Goal: Feedback & Contribution: Contribute content

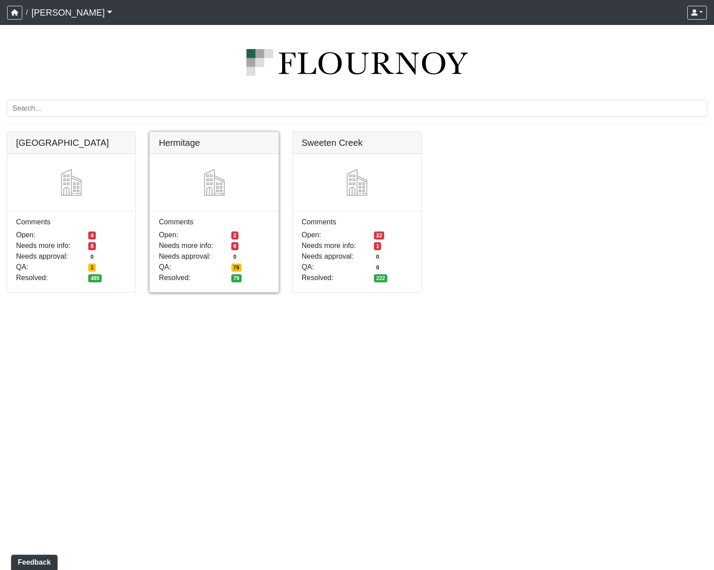
click at [194, 132] on link at bounding box center [214, 132] width 128 height 0
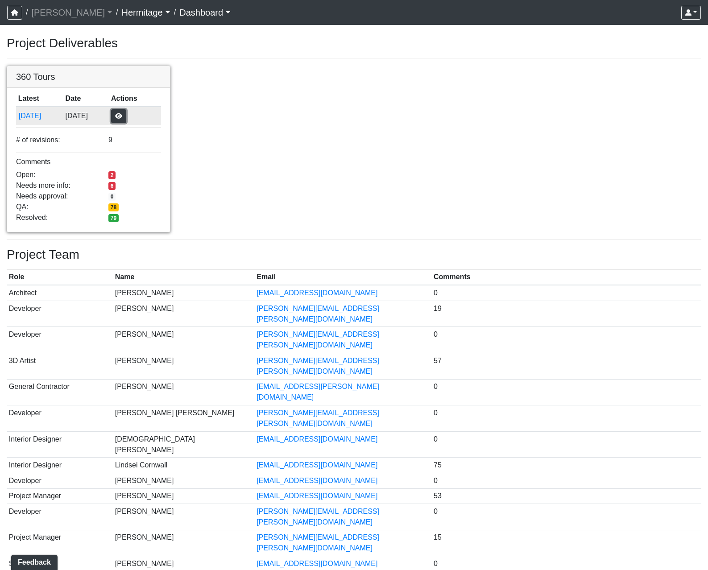
click at [126, 117] on button "button" at bounding box center [118, 116] width 15 height 14
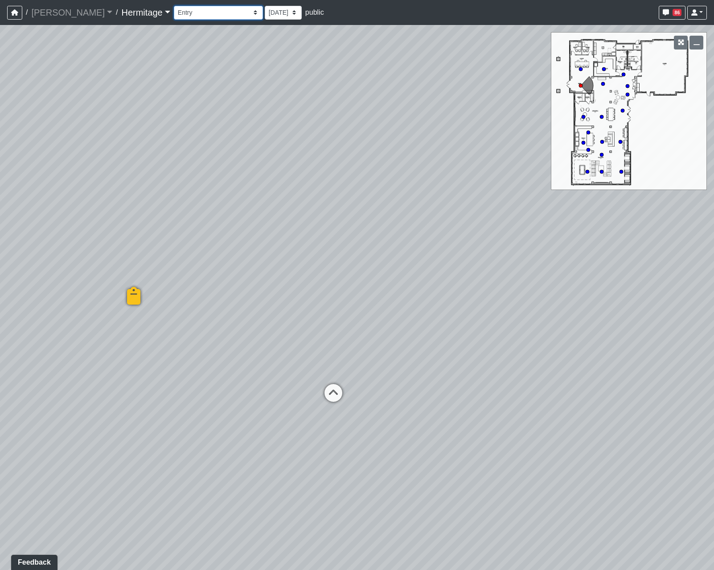
click at [211, 12] on select "Booth Seating Fireplace Pool Table Community Table Hallway Pool Courtyard Entry…" at bounding box center [218, 13] width 89 height 14
click at [174, 6] on select "Booth Seating Fireplace Pool Table Community Table Hallway Pool Courtyard Entry…" at bounding box center [218, 13] width 89 height 14
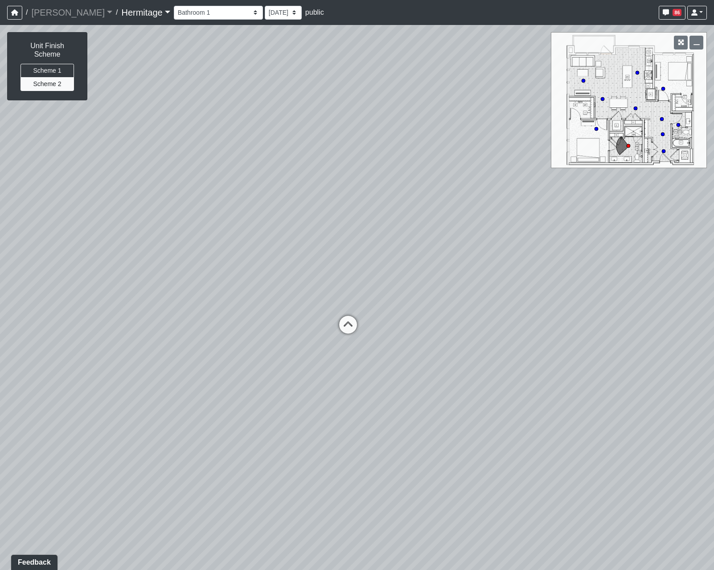
drag, startPoint x: 207, startPoint y: 204, endPoint x: 219, endPoint y: 165, distance: 41.0
click at [219, 165] on div "Loading... Leasing Desk Loading... Hallway Loading... Created by Lindsei Cornwa…" at bounding box center [357, 297] width 714 height 545
click at [663, 150] on circle at bounding box center [664, 151] width 4 height 4
drag, startPoint x: 279, startPoint y: 250, endPoint x: 496, endPoint y: 194, distance: 223.6
click at [496, 194] on div "Loading... Leasing Desk Loading... Hallway Loading... Created by Lindsei Cornwa…" at bounding box center [357, 297] width 714 height 545
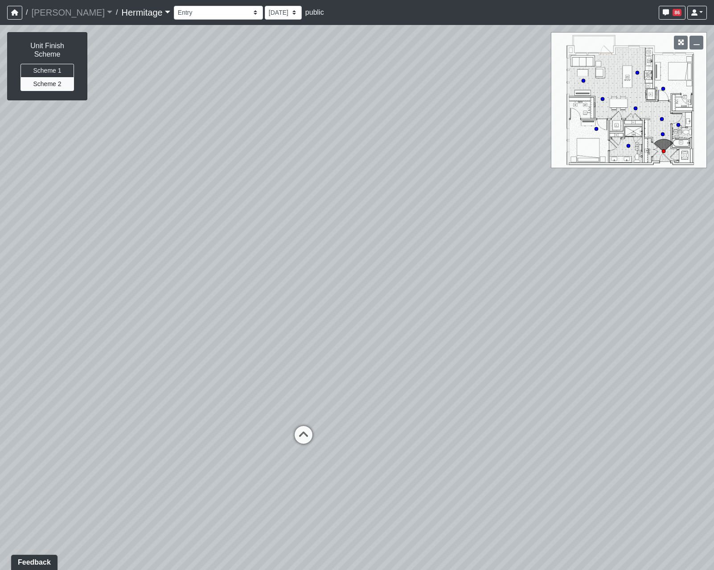
drag, startPoint x: 450, startPoint y: 153, endPoint x: 223, endPoint y: 136, distance: 227.1
click at [223, 136] on div "Loading... Leasing Desk Loading... Hallway Loading... Created by Lindsei Cornwa…" at bounding box center [357, 297] width 714 height 545
click at [637, 73] on circle at bounding box center [638, 73] width 4 height 4
drag, startPoint x: 365, startPoint y: 272, endPoint x: 232, endPoint y: 133, distance: 192.4
click at [232, 133] on div "Loading... Leasing Desk Loading... Hallway Loading... Created by Lindsei Cornwa…" at bounding box center [357, 297] width 714 height 545
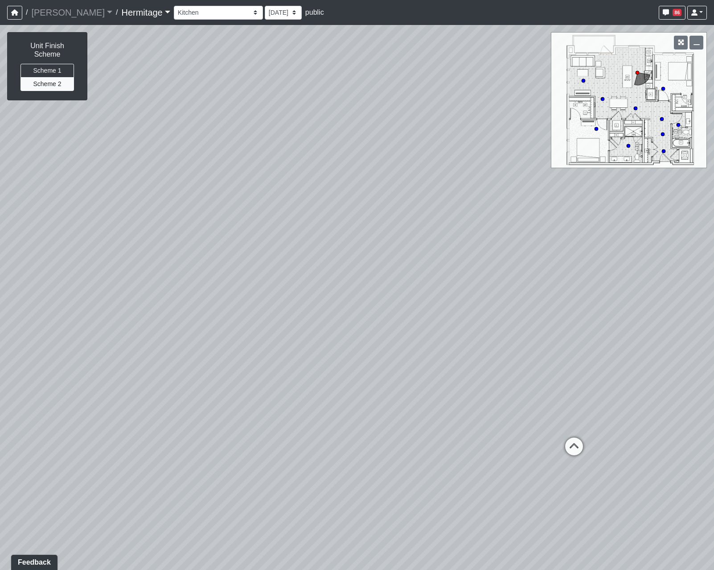
drag, startPoint x: 431, startPoint y: 280, endPoint x: 329, endPoint y: 358, distance: 128.8
click at [118, 335] on div "Loading... Leasing Desk Loading... Hallway Loading... Created by Lindsei Cornwa…" at bounding box center [357, 297] width 714 height 545
drag, startPoint x: 332, startPoint y: 358, endPoint x: 48, endPoint y: 304, distance: 289.2
click at [48, 304] on div "Loading... Leasing Desk Loading... Hallway Loading... Created by Lindsei Cornwa…" at bounding box center [357, 297] width 714 height 545
drag, startPoint x: 296, startPoint y: 303, endPoint x: 663, endPoint y: 309, distance: 367.0
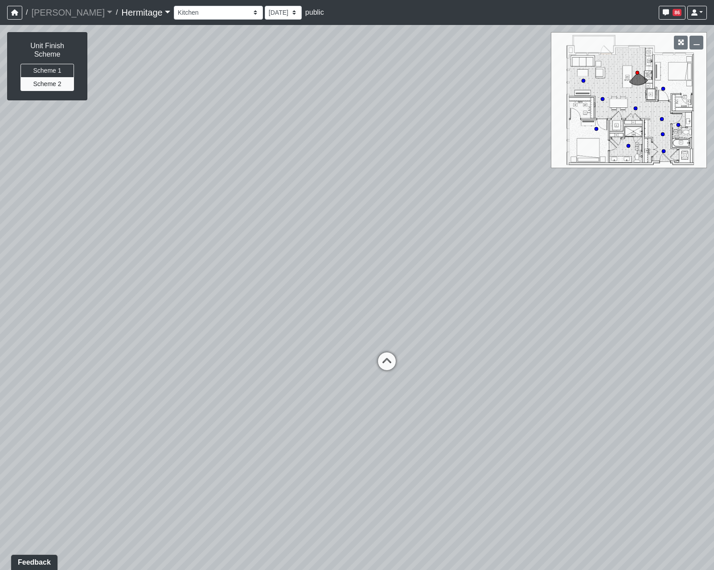
click at [655, 309] on div "Loading... Leasing Desk Loading... Hallway Loading... Created by Lindsei Cornwa…" at bounding box center [357, 297] width 714 height 545
drag, startPoint x: 329, startPoint y: 282, endPoint x: 650, endPoint y: 279, distance: 320.2
click at [645, 279] on div "Loading... Leasing Desk Loading... Hallway Loading... Created by Lindsei Cornwa…" at bounding box center [357, 297] width 714 height 545
drag, startPoint x: 241, startPoint y: 273, endPoint x: 629, endPoint y: 279, distance: 388.0
click at [634, 278] on div "Loading... Leasing Desk Loading... Hallway Loading... Created by Lindsei Cornwa…" at bounding box center [357, 297] width 714 height 545
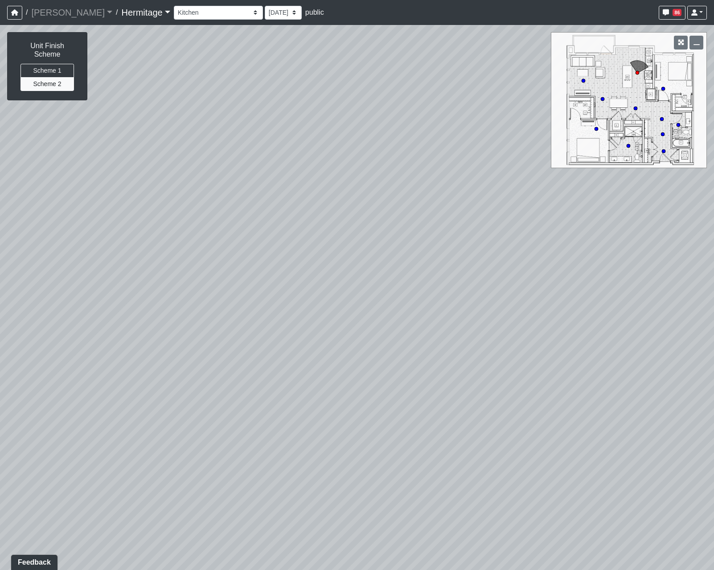
drag, startPoint x: 266, startPoint y: 254, endPoint x: 491, endPoint y: 216, distance: 228.8
click at [491, 216] on div "Loading... Leasing Desk Loading... Hallway Loading... Created by Lindsei Cornwa…" at bounding box center [357, 297] width 714 height 545
drag, startPoint x: 302, startPoint y: 257, endPoint x: 542, endPoint y: 304, distance: 244.3
click at [542, 304] on div "Loading... Leasing Desk Loading... Hallway Loading... Created by Lindsei Cornwa…" at bounding box center [357, 297] width 714 height 545
click at [603, 99] on circle at bounding box center [603, 99] width 4 height 4
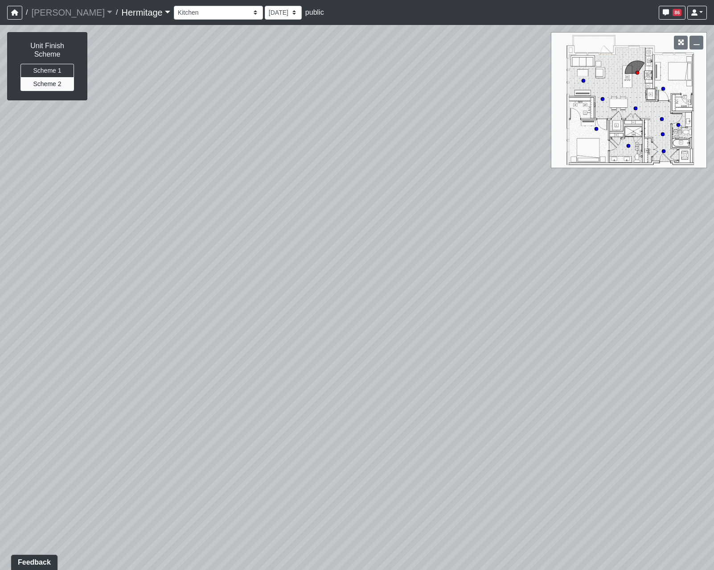
select select "jb5DVLfaGXL8MniArU1ihP"
drag, startPoint x: 425, startPoint y: 280, endPoint x: 107, endPoint y: 265, distance: 318.7
click at [107, 265] on div "Loading... Leasing Desk Loading... Hallway Loading... Created by Lindsei Cornwa…" at bounding box center [357, 297] width 714 height 545
drag, startPoint x: 373, startPoint y: 288, endPoint x: 194, endPoint y: 277, distance: 179.1
click at [194, 277] on div "Loading... Leasing Desk Loading... Hallway Loading... Created by Lindsei Cornwa…" at bounding box center [357, 297] width 714 height 545
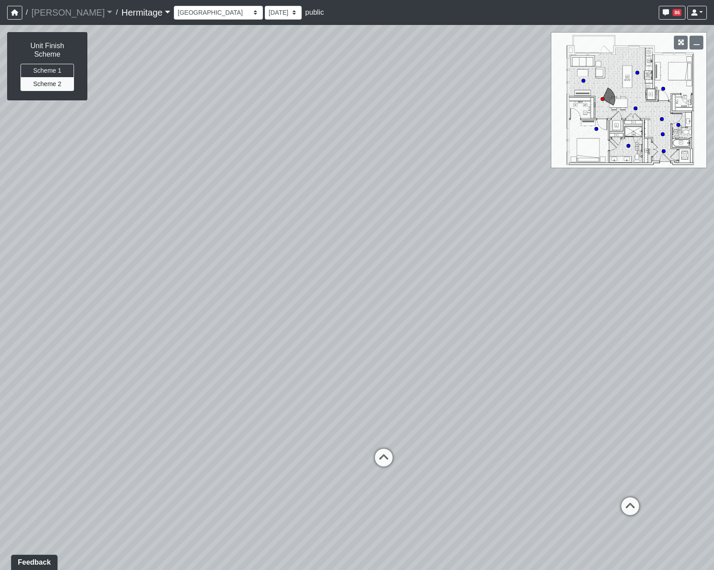
drag, startPoint x: 344, startPoint y: 276, endPoint x: 317, endPoint y: 277, distance: 27.2
click at [317, 277] on div "Loading... Leasing Desk Loading... Hallway Loading... Created by Lindsei Cornwa…" at bounding box center [357, 297] width 714 height 545
click at [684, 259] on div "Loading... Leasing Desk Loading... Hallway Loading... Created by Lindsei Cornwa…" at bounding box center [357, 297] width 714 height 545
drag, startPoint x: 294, startPoint y: 276, endPoint x: 263, endPoint y: 287, distance: 32.4
click at [263, 287] on div "Loading... Leasing Desk Loading... Hallway Loading... Created by Lindsei Cornwa…" at bounding box center [357, 297] width 714 height 545
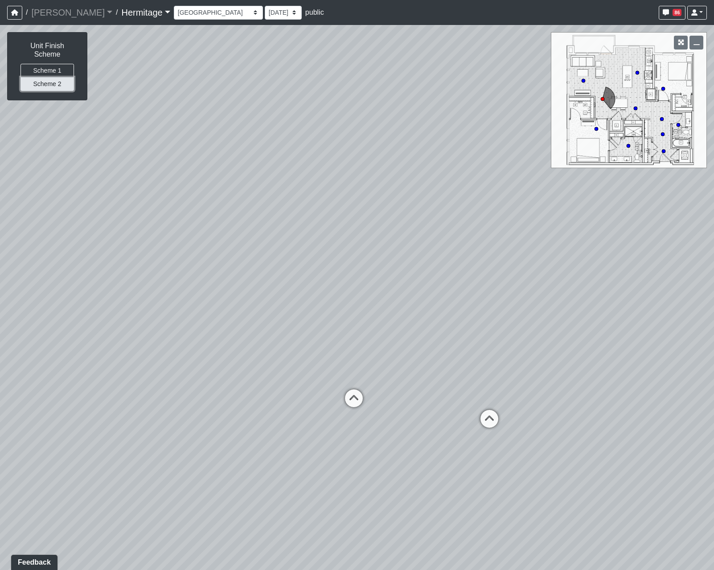
click at [45, 78] on button "Scheme 2" at bounding box center [48, 84] width 54 height 14
click at [49, 64] on button "Scheme 1" at bounding box center [48, 71] width 54 height 14
click at [50, 64] on button "Scheme 1" at bounding box center [48, 71] width 54 height 14
click at [60, 78] on button "Scheme 2" at bounding box center [48, 84] width 54 height 14
click at [468, 435] on div "Loading... Leasing Desk Loading... Hallway Loading... Created by Lindsei Cornwa…" at bounding box center [357, 297] width 714 height 545
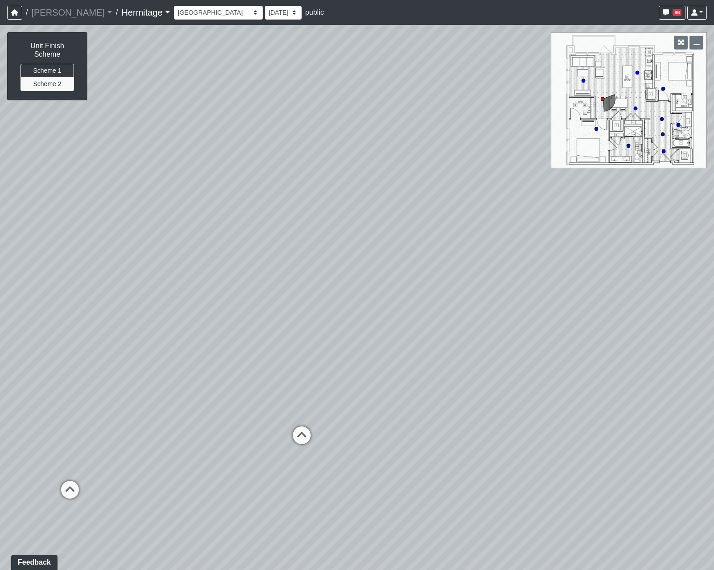
drag, startPoint x: 544, startPoint y: 318, endPoint x: 230, endPoint y: 303, distance: 314.7
click at [230, 303] on div "Loading... Leasing Desk Loading... Hallway Loading... Created by Lindsei Cornwa…" at bounding box center [357, 297] width 714 height 545
click at [526, 299] on span "Add comment" at bounding box center [538, 297] width 44 height 8
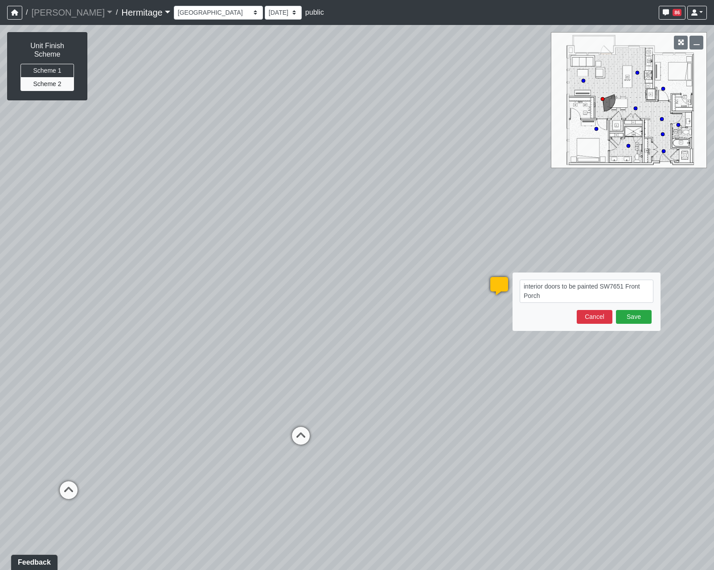
click at [562, 286] on textarea "interior doors to be painted SW7651 Front Porch" at bounding box center [587, 291] width 134 height 23
drag, startPoint x: 558, startPoint y: 298, endPoint x: 520, endPoint y: 282, distance: 40.7
click at [520, 282] on textarea "interior doors and trim to be painted SW7651 Front Porch" at bounding box center [587, 291] width 134 height 23
type textarea "interior doors and trim to be painted SW7651 Front Porch"
click at [632, 316] on button "Save" at bounding box center [634, 317] width 36 height 14
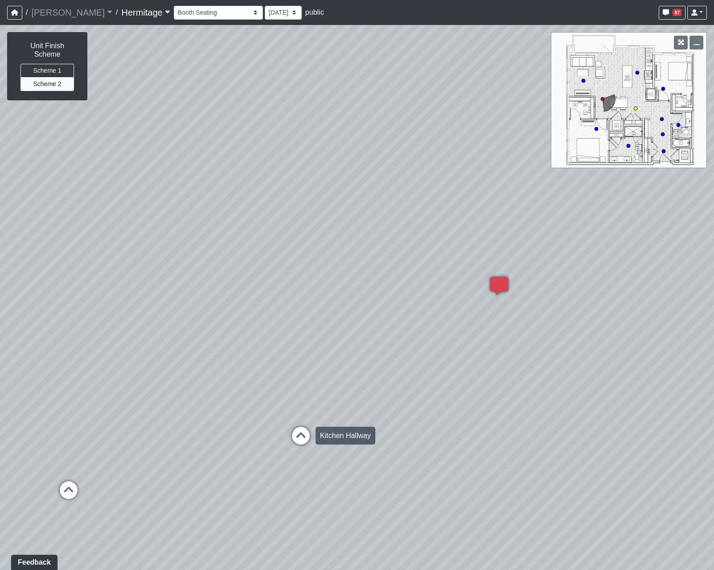
click at [297, 435] on icon at bounding box center [301, 440] width 27 height 27
select select "8x9JQzMyYZ86bqB3divd2b"
drag, startPoint x: 397, startPoint y: 307, endPoint x: 61, endPoint y: 290, distance: 336.6
click at [59, 290] on div "Loading... Leasing Desk Loading... Hallway Loading... Created by Lindsei Cornwa…" at bounding box center [357, 297] width 714 height 545
drag, startPoint x: 310, startPoint y: 279, endPoint x: 150, endPoint y: 286, distance: 160.2
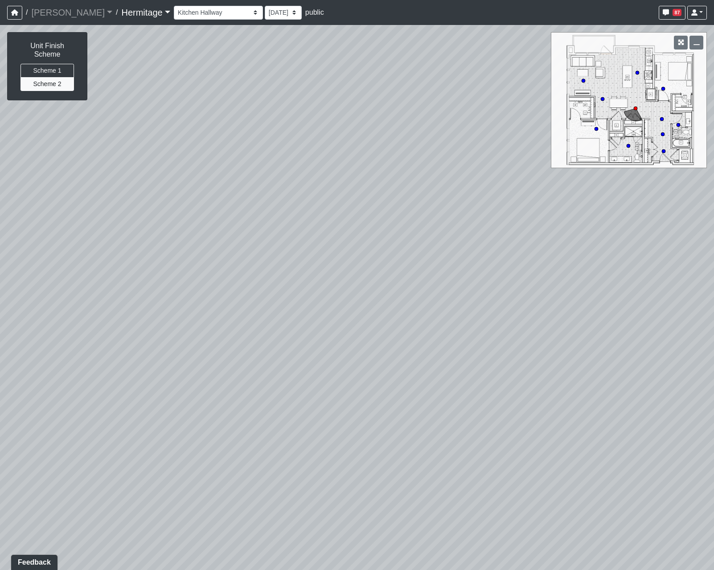
click at [150, 286] on div "Loading... Leasing Desk Loading... Hallway Loading... Created by Lindsei Cornwa…" at bounding box center [357, 297] width 714 height 545
click at [352, 308] on span "Add comment" at bounding box center [371, 306] width 44 height 8
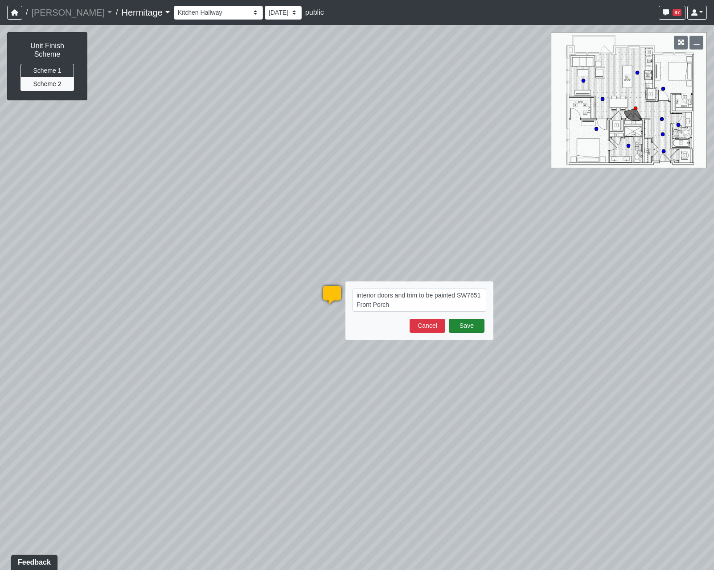
type textarea "interior doors and trim to be painted SW7651 Front Porch"
click at [470, 328] on button "Save" at bounding box center [467, 326] width 36 height 14
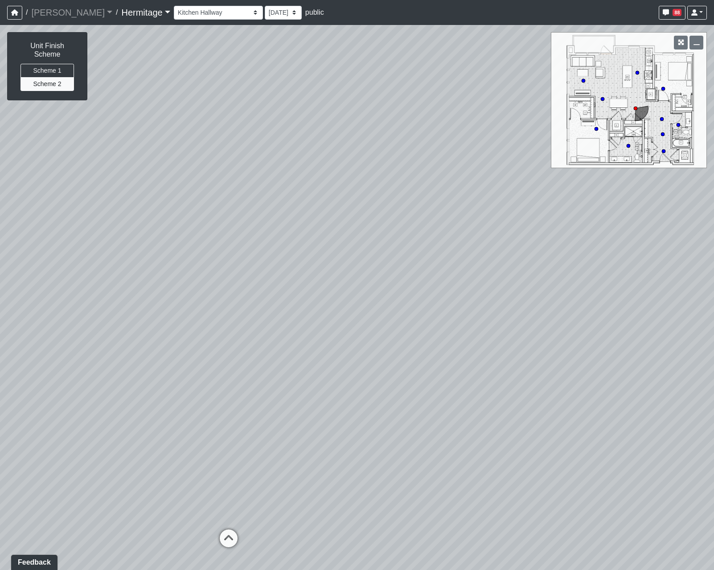
drag, startPoint x: 151, startPoint y: 311, endPoint x: 722, endPoint y: 328, distance: 571.0
click at [714, 328] on html "/ Flournoy Flournoy Loading... / Hermitage Hermitage Loading... Hermitage Hermi…" at bounding box center [357, 285] width 714 height 570
drag, startPoint x: 243, startPoint y: 424, endPoint x: 354, endPoint y: 412, distance: 111.3
click at [354, 412] on div "Loading... Leasing Desk Loading... Hallway Loading... Created by Lindsei Cornwa…" at bounding box center [357, 297] width 714 height 545
click at [346, 498] on icon at bounding box center [353, 506] width 27 height 27
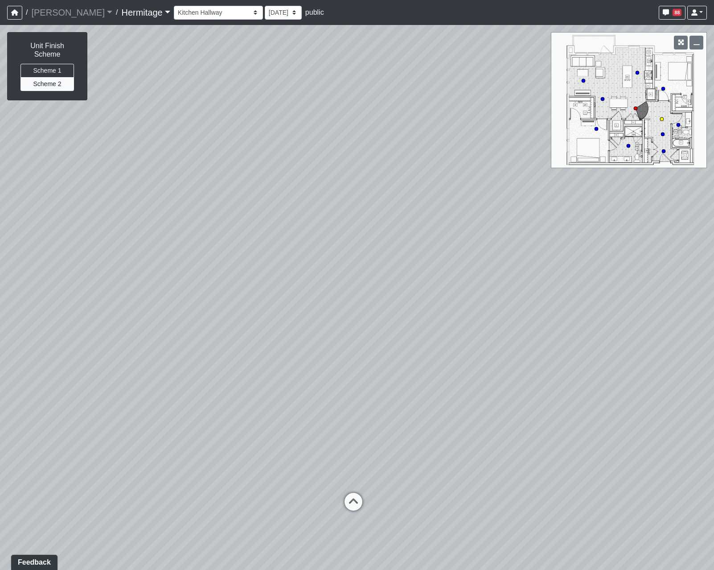
select select "q6HpCMW1QoXfTaQHekDMc4"
drag, startPoint x: 408, startPoint y: 366, endPoint x: 115, endPoint y: 365, distance: 292.5
click at [115, 365] on div "Loading... Leasing Desk Loading... Hallway Loading... Created by Lindsei Cornwa…" at bounding box center [357, 297] width 714 height 545
drag, startPoint x: 379, startPoint y: 347, endPoint x: 207, endPoint y: 337, distance: 172.4
click at [207, 337] on div "Loading... Leasing Desk Loading... Hallway Loading... Created by Lindsei Cornwa…" at bounding box center [357, 297] width 714 height 545
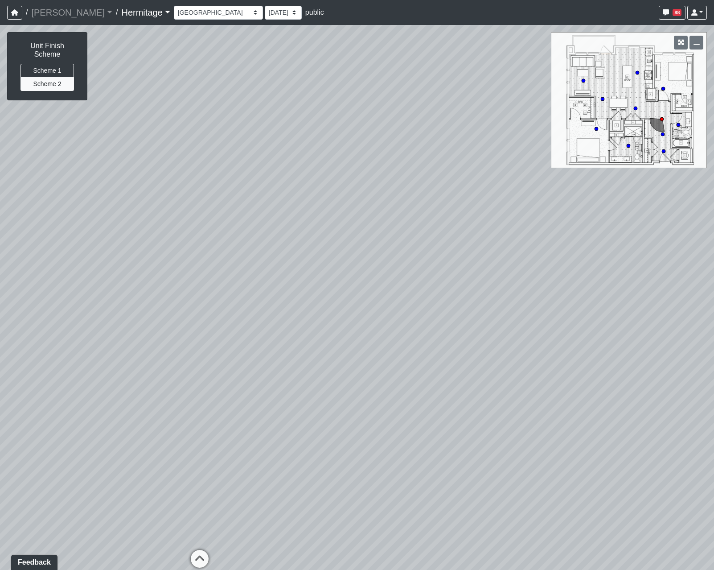
drag, startPoint x: 479, startPoint y: 313, endPoint x: 128, endPoint y: 319, distance: 351.8
click at [125, 318] on div "Loading... Leasing Desk Loading... Hallway Loading... Created by Lindsei Cornwa…" at bounding box center [357, 297] width 714 height 545
click at [305, 354] on span "Add comment" at bounding box center [310, 353] width 44 height 8
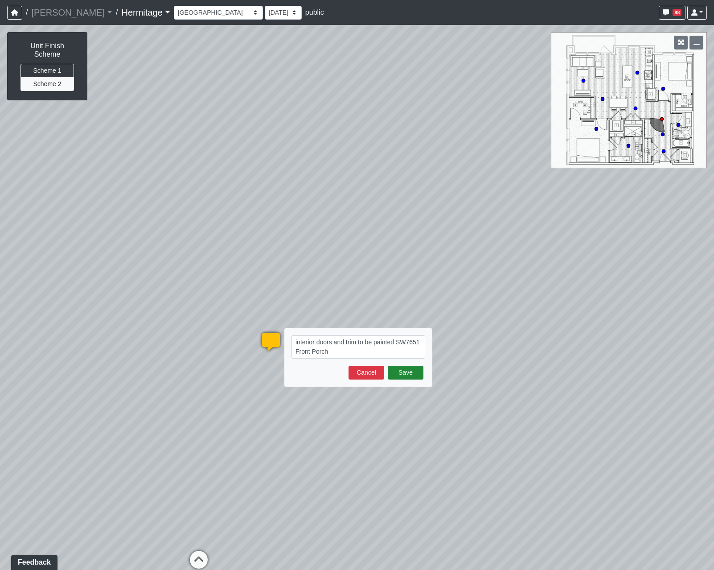
type textarea "interior doors and trim to be painted SW7651 Front Porch"
click at [400, 371] on button "Save" at bounding box center [406, 373] width 36 height 14
select select "q6HpCMW1QoXfTaQHekDMc4"
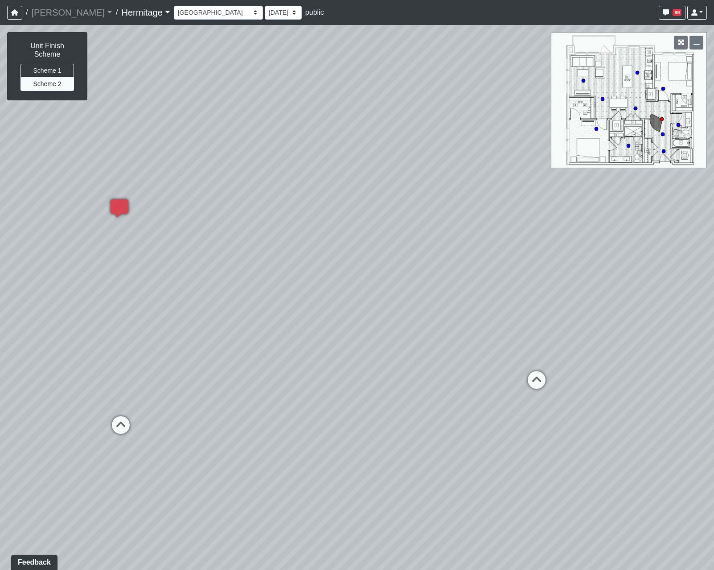
drag, startPoint x: 377, startPoint y: 479, endPoint x: 219, endPoint y: 300, distance: 238.8
click at [219, 300] on div "Loading... Leasing Desk Loading... Hallway Loading... Created by Lindsei Cornwa…" at bounding box center [357, 297] width 714 height 545
drag, startPoint x: 456, startPoint y: 383, endPoint x: 60, endPoint y: 338, distance: 398.9
click at [60, 338] on div "Loading... Leasing Desk Loading... Hallway Loading... Created by Lindsei Cornwa…" at bounding box center [357, 297] width 714 height 545
drag, startPoint x: 283, startPoint y: 357, endPoint x: 52, endPoint y: 454, distance: 250.4
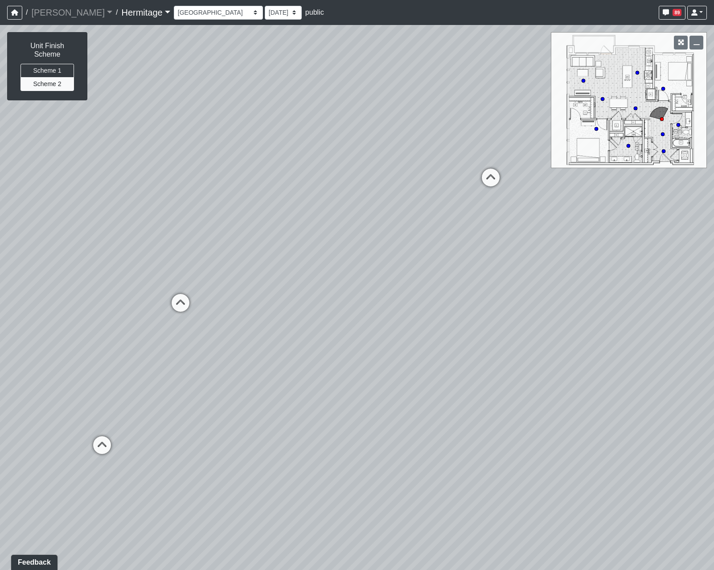
click at [45, 451] on div "Loading... Leasing Desk Loading... Hallway Loading... Created by Lindsei Cornwa…" at bounding box center [357, 297] width 714 height 545
drag, startPoint x: 294, startPoint y: 368, endPoint x: 233, endPoint y: 372, distance: 61.2
click at [233, 372] on div "Loading... Leasing Desk Loading... Hallway Loading... Created by Lindsei Cornwa…" at bounding box center [357, 297] width 714 height 545
click at [330, 271] on ul "Add comment Goto open comment editor No comment permissions" at bounding box center [371, 263] width 116 height 18
click at [331, 264] on span "Add comment" at bounding box center [349, 263] width 44 height 8
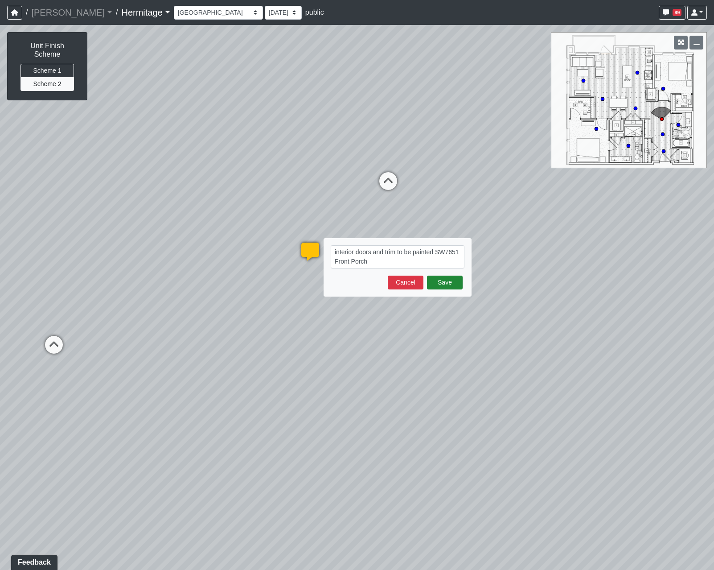
type textarea "interior doors and trim to be painted SW7651 Front Porch"
click at [448, 284] on button "Save" at bounding box center [445, 283] width 36 height 14
select select "q6HpCMW1QoXfTaQHekDMc4"
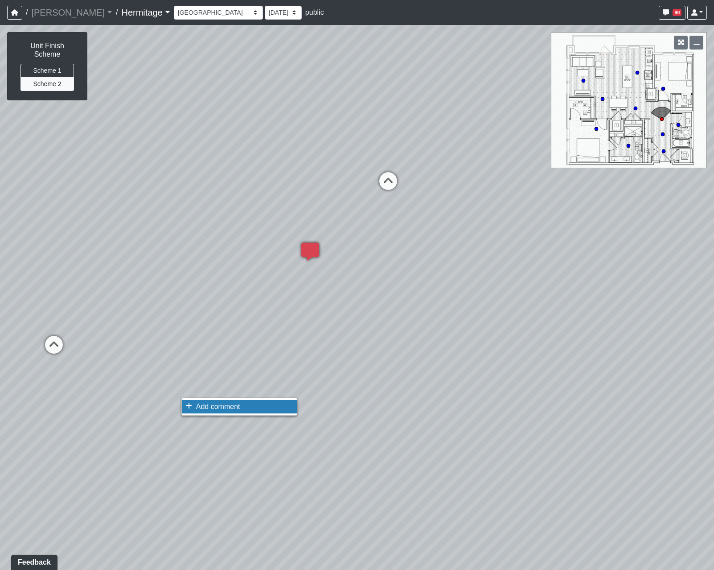
click at [194, 408] on li "Add comment" at bounding box center [239, 406] width 115 height 13
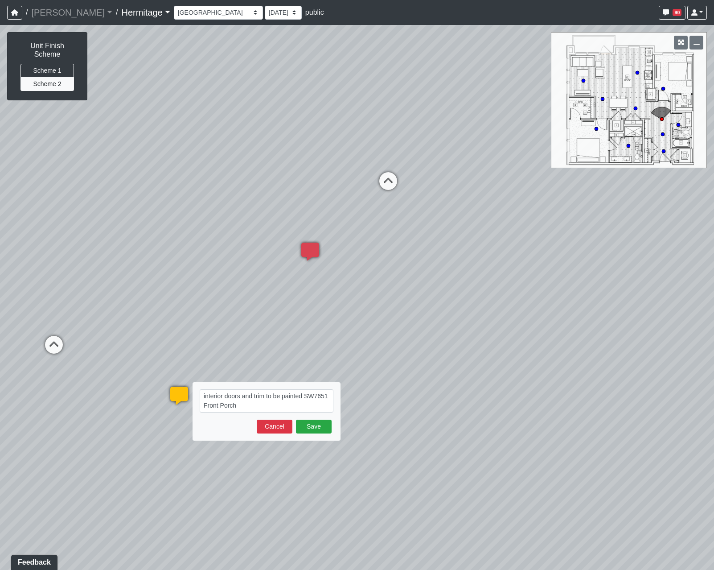
click at [266, 396] on textarea "interior doors and trim to be painted SW7651 Front Porch" at bounding box center [267, 400] width 134 height 23
type textarea "baseboard throughout to be painted SW7651 Front Porch"
click at [314, 424] on button "Save" at bounding box center [314, 427] width 36 height 14
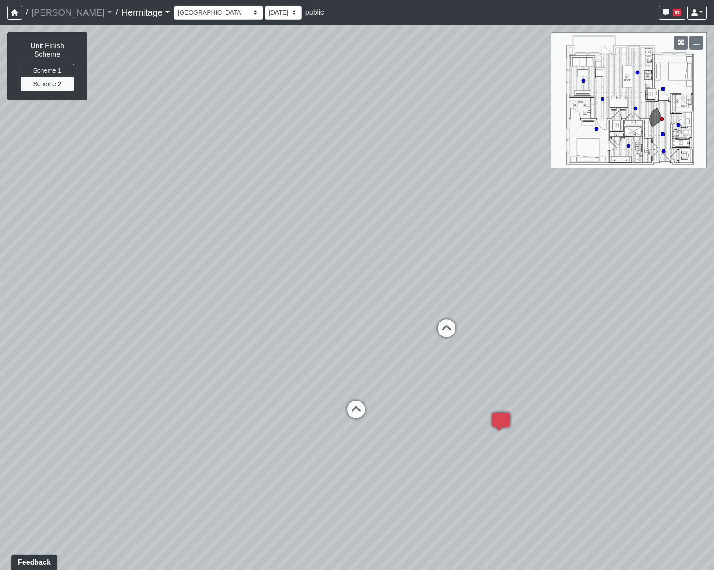
drag, startPoint x: 229, startPoint y: 439, endPoint x: 722, endPoint y: 484, distance: 494.7
click at [714, 484] on html "/ Flournoy Flournoy Loading... / Hermitage Hermitage Loading... Hermitage Hermi…" at bounding box center [357, 285] width 714 height 570
click at [448, 324] on icon at bounding box center [446, 333] width 27 height 27
drag, startPoint x: 233, startPoint y: 186, endPoint x: 672, endPoint y: 272, distance: 447.4
click at [672, 272] on div "Loading... Leasing Desk Loading... Hallway Loading... Created by Lindsei Cornwa…" at bounding box center [357, 297] width 714 height 545
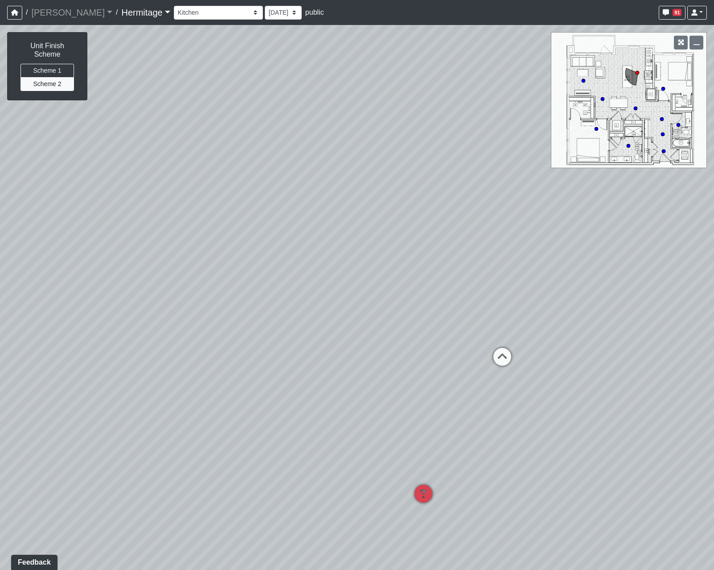
drag, startPoint x: 376, startPoint y: 404, endPoint x: -66, endPoint y: 388, distance: 442.6
click at [0, 388] on html "/ Flournoy Flournoy Loading... / Hermitage Hermitage Loading... Hermitage Hermi…" at bounding box center [357, 285] width 714 height 570
click at [323, 342] on icon at bounding box center [322, 351] width 27 height 27
select select "bu3nZNopTLP8rKF5QbFbMe"
drag, startPoint x: 473, startPoint y: 338, endPoint x: 69, endPoint y: 259, distance: 412.0
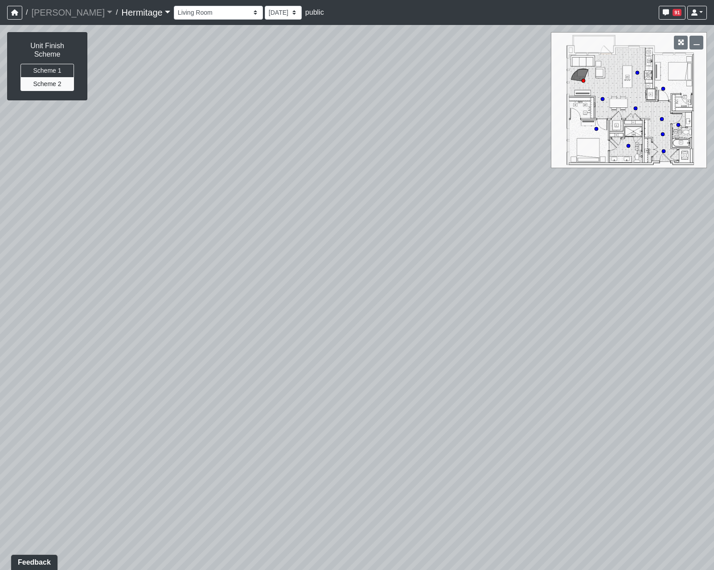
click at [69, 258] on div "Loading... Leasing Desk Loading... Hallway Loading... Created by Lindsei Cornwa…" at bounding box center [357, 297] width 714 height 545
drag, startPoint x: 357, startPoint y: 340, endPoint x: 151, endPoint y: 273, distance: 216.2
click at [151, 273] on div "Loading... Leasing Desk Loading... Hallway Loading... Created by Lindsei Cornwa…" at bounding box center [357, 297] width 714 height 545
click at [504, 359] on icon at bounding box center [505, 358] width 7 height 7
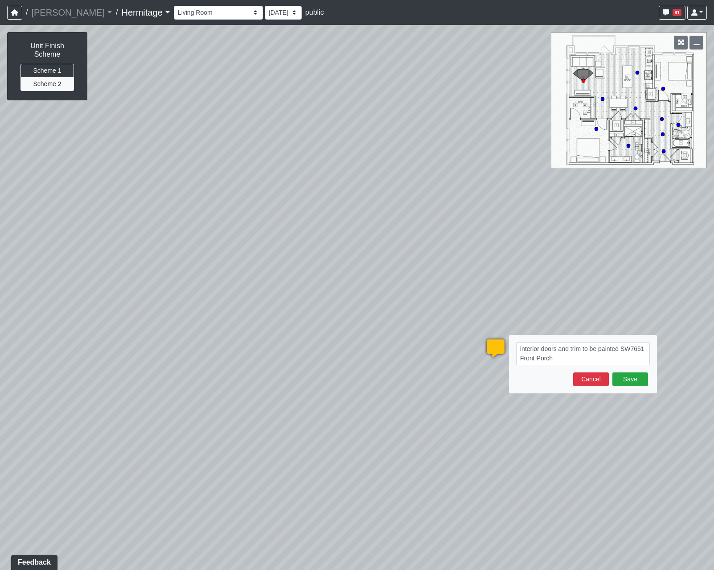
click at [520, 348] on textarea "interior doors and trim to be painted SW7651 Front Porch" at bounding box center [583, 353] width 134 height 23
type textarea "baseboard, interior doors and trim to be painted SW7651 Front Porch"
click at [634, 380] on button "Save" at bounding box center [631, 379] width 36 height 14
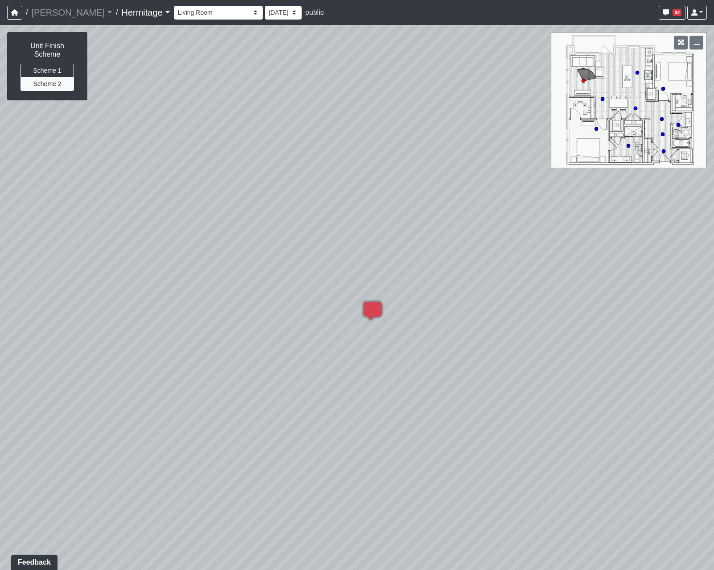
drag, startPoint x: 98, startPoint y: 402, endPoint x: -27, endPoint y: 402, distance: 125.3
click at [0, 402] on html "/ Flournoy Flournoy Loading... / Hermitage Hermitage Loading... Hermitage Hermi…" at bounding box center [357, 285] width 714 height 570
drag, startPoint x: 39, startPoint y: 292, endPoint x: -20, endPoint y: 334, distance: 72.5
click at [0, 334] on html "/ Flournoy Flournoy Loading... / Hermitage Hermitage Loading... Hermitage Hermi…" at bounding box center [357, 285] width 714 height 570
drag, startPoint x: 364, startPoint y: 278, endPoint x: 54, endPoint y: 354, distance: 319.6
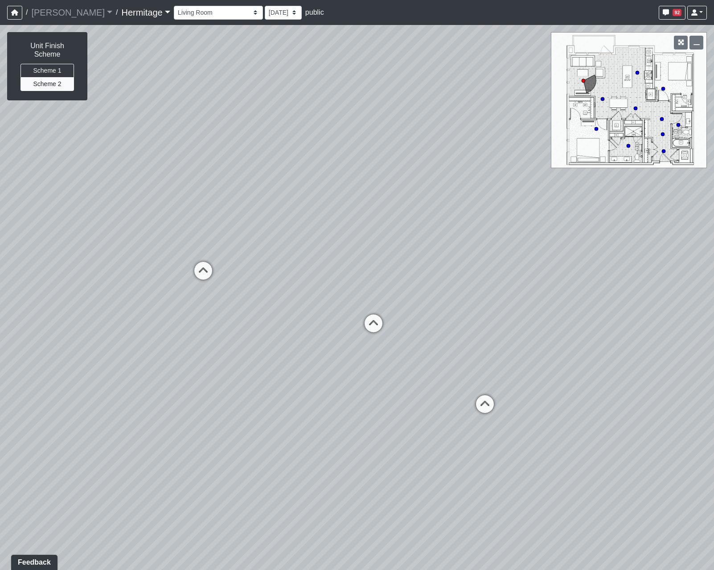
click at [54, 354] on div "Loading... Leasing Desk Loading... Hallway Loading... Created by Lindsei Cornwa…" at bounding box center [357, 297] width 714 height 545
drag, startPoint x: 278, startPoint y: 334, endPoint x: 254, endPoint y: 342, distance: 24.8
click at [254, 342] on div "Loading... Leasing Desk Loading... Hallway Loading... Created by Lindsei Cornwa…" at bounding box center [357, 297] width 714 height 545
click at [597, 130] on circle at bounding box center [597, 129] width 4 height 4
select select "9UJQCazapbhoNzgg7U8yRz"
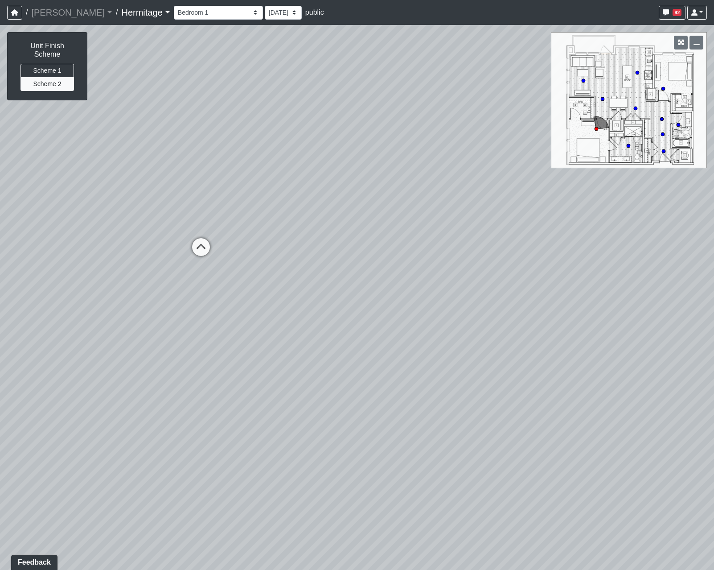
drag, startPoint x: 534, startPoint y: 384, endPoint x: 202, endPoint y: 278, distance: 348.3
click at [182, 279] on div "Loading... Leasing Desk Loading... Hallway Loading... Created by Lindsei Cornwa…" at bounding box center [357, 297] width 714 height 545
drag, startPoint x: 348, startPoint y: 254, endPoint x: 186, endPoint y: 285, distance: 165.4
click at [60, 311] on div "Loading... Leasing Desk Loading... Hallway Loading... Created by Lindsei Cornwa…" at bounding box center [357, 297] width 714 height 545
drag, startPoint x: 312, startPoint y: 229, endPoint x: 108, endPoint y: 290, distance: 212.7
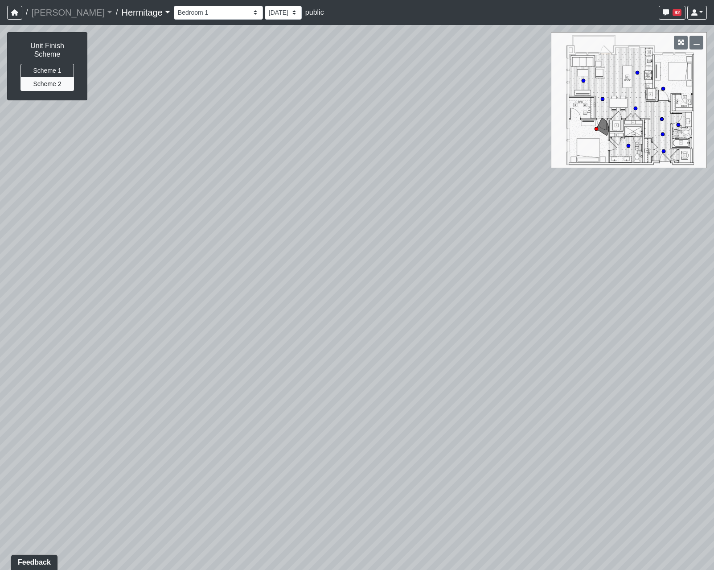
click at [108, 290] on div "Loading... Leasing Desk Loading... Hallway Loading... Created by Lindsei Cornwa…" at bounding box center [357, 297] width 714 height 545
drag, startPoint x: 347, startPoint y: 258, endPoint x: 148, endPoint y: 259, distance: 198.9
click at [148, 259] on div "Loading... Leasing Desk Loading... Hallway Loading... Created by Lindsei Cornwa…" at bounding box center [357, 297] width 714 height 545
drag, startPoint x: 404, startPoint y: 270, endPoint x: 83, endPoint y: 218, distance: 324.7
click at [87, 219] on div "Loading... Leasing Desk Loading... Hallway Loading... Created by Lindsei Cornwa…" at bounding box center [357, 297] width 714 height 545
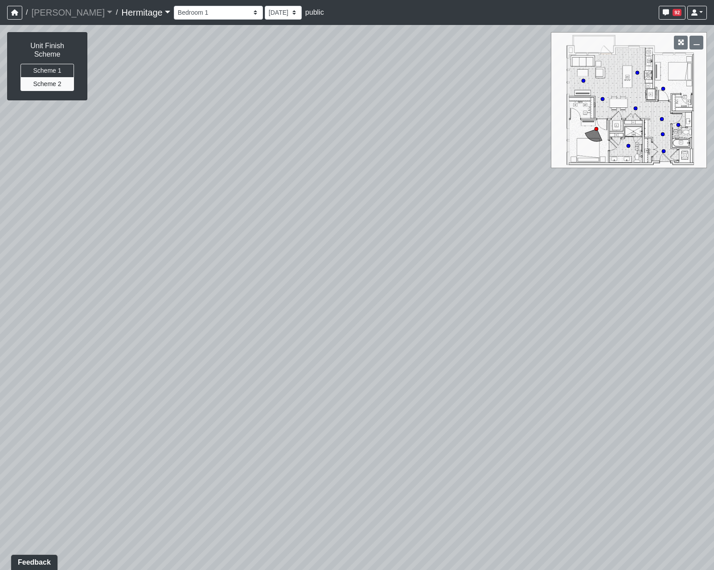
click at [309, 224] on div "Loading... Leasing Desk Loading... Hallway Loading... Created by Lindsei Cornwa…" at bounding box center [357, 297] width 714 height 545
drag, startPoint x: 229, startPoint y: 248, endPoint x: 700, endPoint y: 259, distance: 471.0
click at [700, 259] on div "Loading... Leasing Desk Loading... Hallway Loading... Created by Lindsei Cornwa…" at bounding box center [357, 297] width 714 height 545
drag, startPoint x: 414, startPoint y: 368, endPoint x: 208, endPoint y: 338, distance: 208.6
click at [208, 338] on div "Loading... Leasing Desk Loading... Hallway Loading... Created by Lindsei Cornwa…" at bounding box center [357, 297] width 714 height 545
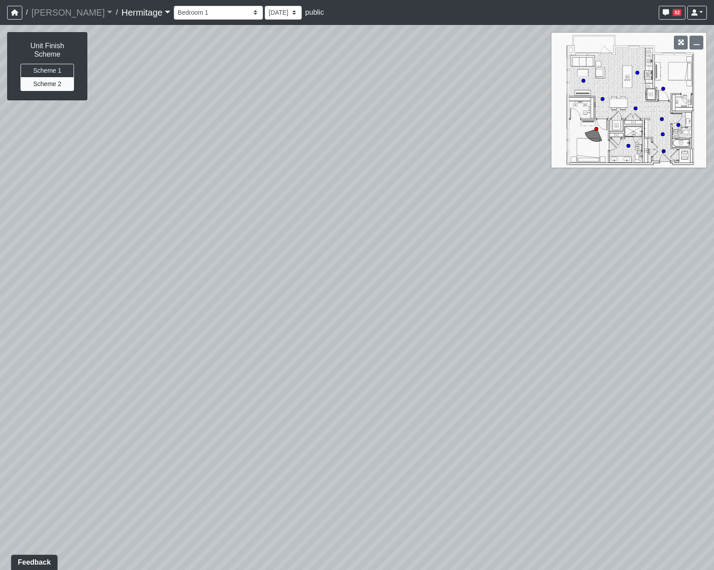
drag, startPoint x: 338, startPoint y: 317, endPoint x: 188, endPoint y: 340, distance: 151.9
click at [188, 340] on div "Loading... Leasing Desk Loading... Hallway Loading... Created by Lindsei Cornwa…" at bounding box center [357, 297] width 714 height 545
click at [346, 401] on li "Add comment" at bounding box center [394, 399] width 115 height 13
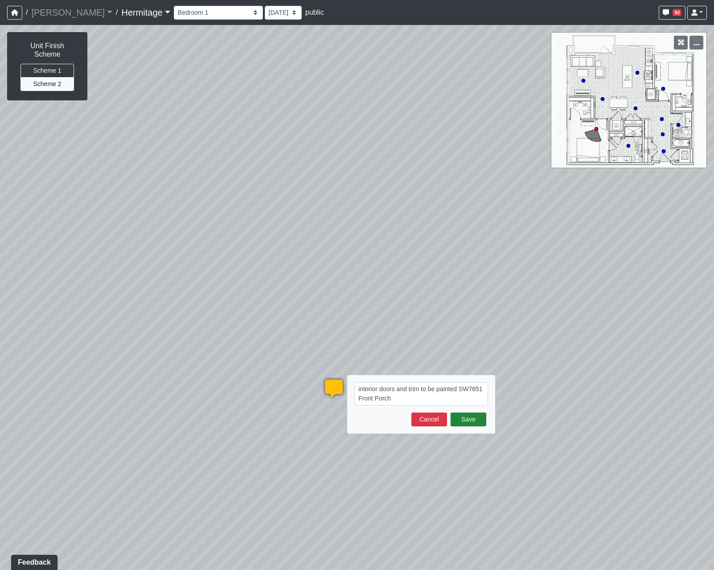
type textarea "interior doors and trim to be painted SW7651 Front Porch"
click at [470, 418] on button "Save" at bounding box center [469, 419] width 36 height 14
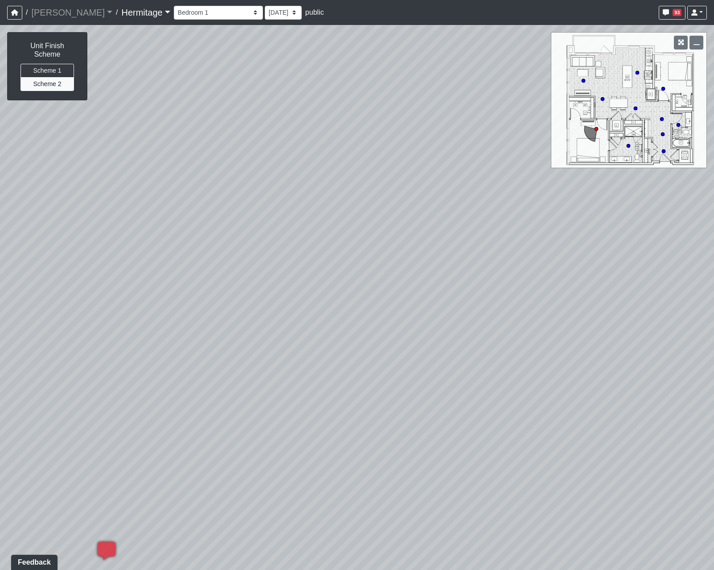
drag, startPoint x: 401, startPoint y: 207, endPoint x: 166, endPoint y: 329, distance: 265.2
click at [166, 329] on div "Loading... Leasing Desk Loading... Hallway Loading... Created by Lindsei Cornwa…" at bounding box center [357, 297] width 714 height 545
drag, startPoint x: 130, startPoint y: 241, endPoint x: 619, endPoint y: 248, distance: 489.6
click at [619, 248] on div "Loading... Leasing Desk Loading... Hallway Loading... Created by Lindsei Cornwa…" at bounding box center [357, 297] width 714 height 545
drag, startPoint x: 205, startPoint y: 321, endPoint x: 372, endPoint y: 256, distance: 179.3
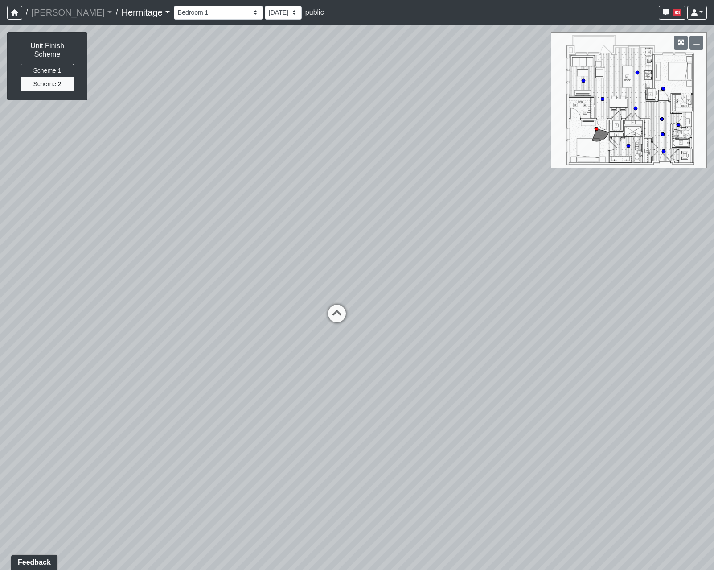
click at [372, 256] on div "Loading... Leasing Desk Loading... Hallway Loading... Created by Lindsei Cornwa…" at bounding box center [357, 297] width 714 height 545
drag, startPoint x: 226, startPoint y: 232, endPoint x: 626, endPoint y: 224, distance: 399.6
click at [625, 224] on div "Loading... Leasing Desk Loading... Hallway Loading... Created by Lindsei Cornwa…" at bounding box center [357, 297] width 714 height 545
drag, startPoint x: 436, startPoint y: 262, endPoint x: 694, endPoint y: 268, distance: 258.7
click at [693, 268] on div "Loading... Leasing Desk Loading... Hallway Loading... Created by Lindsei Cornwa…" at bounding box center [357, 297] width 714 height 545
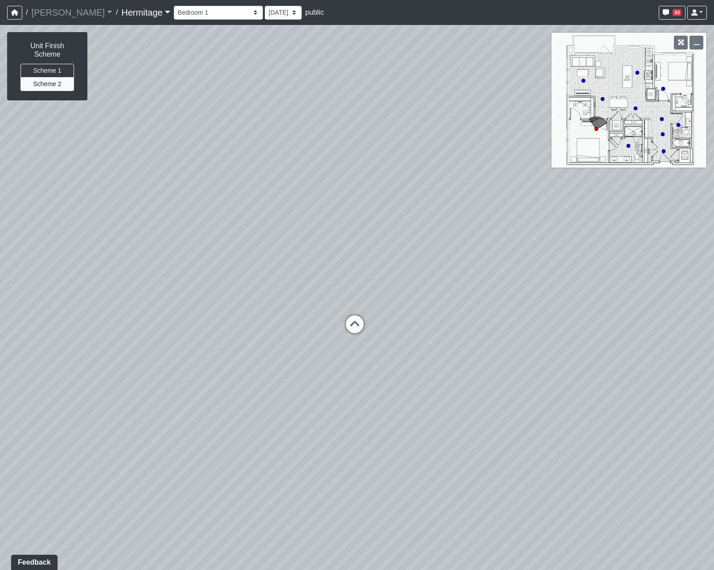
drag, startPoint x: 499, startPoint y: 270, endPoint x: 718, endPoint y: 281, distance: 219.7
click at [714, 281] on html "/ Flournoy Flournoy Loading... / Hermitage Hermitage Loading... Hermitage Hermi…" at bounding box center [357, 285] width 714 height 570
click at [397, 335] on icon at bounding box center [396, 340] width 27 height 27
drag, startPoint x: 425, startPoint y: 314, endPoint x: 63, endPoint y: 320, distance: 362.5
click at [62, 320] on div "Loading... Leasing Desk Loading... Hallway Loading... Created by Lindsei Cornwa…" at bounding box center [357, 297] width 714 height 545
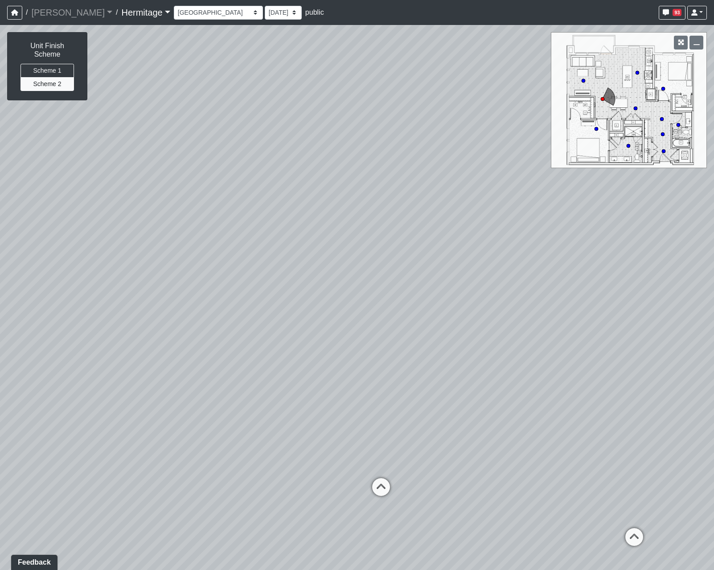
drag, startPoint x: 310, startPoint y: 335, endPoint x: 45, endPoint y: 317, distance: 265.9
click at [45, 317] on div "Loading... Leasing Desk Loading... Hallway Loading... Created by Lindsei Cornwa…" at bounding box center [357, 297] width 714 height 545
drag, startPoint x: 336, startPoint y: 306, endPoint x: 281, endPoint y: 301, distance: 54.6
click at [281, 301] on div "Loading... Leasing Desk Loading... Hallway Loading... Created by Lindsei Cornwa…" at bounding box center [357, 297] width 714 height 545
click at [46, 77] on button "Scheme 2" at bounding box center [48, 84] width 54 height 14
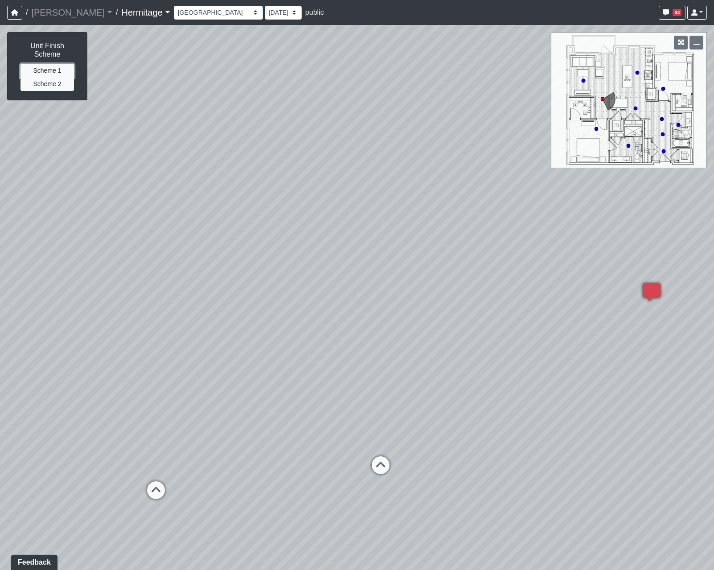
click at [48, 64] on button "Scheme 1" at bounding box center [48, 71] width 54 height 14
drag, startPoint x: 356, startPoint y: 342, endPoint x: 59, endPoint y: 293, distance: 300.8
click at [59, 293] on div "Loading... Leasing Desk Loading... Hallway Loading... Created by Lindsei Cornwa…" at bounding box center [357, 297] width 714 height 545
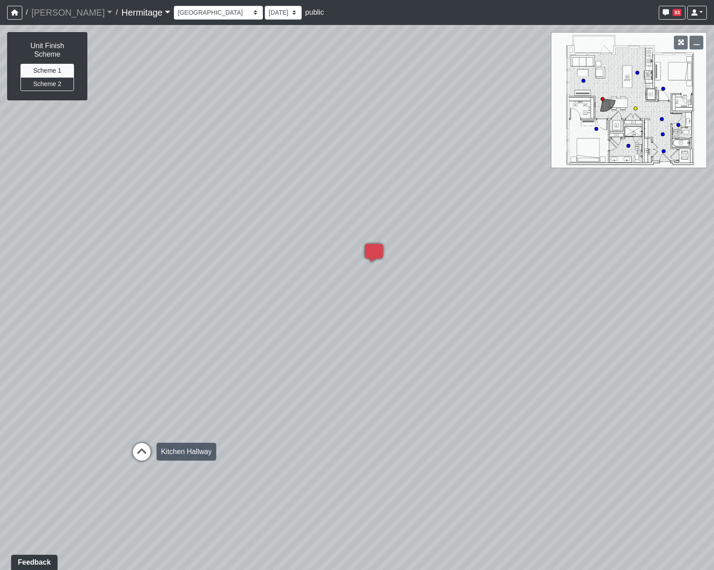
click at [142, 447] on icon at bounding box center [141, 456] width 27 height 27
select select "8x9JQzMyYZ86bqB3divd2b"
drag, startPoint x: 284, startPoint y: 312, endPoint x: 5, endPoint y: 318, distance: 278.3
click at [5, 318] on div "Loading... Leasing Desk Loading... Hallway Loading... Created by Lindsei Cornwa…" at bounding box center [357, 297] width 714 height 545
drag, startPoint x: 268, startPoint y: 279, endPoint x: 722, endPoint y: 285, distance: 454.4
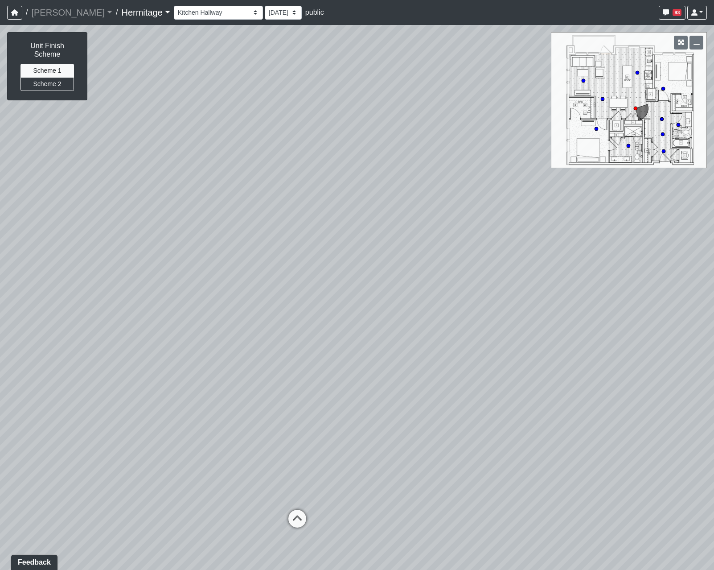
click at [714, 285] on html "/ Flournoy Flournoy Loading... / Hermitage Hermitage Loading... Hermitage Hermi…" at bounding box center [357, 285] width 714 height 570
click at [391, 12] on div "Booth Seating Fireplace Pool Table Community Table Hallway Pool Courtyard Entry…" at bounding box center [440, 12] width 533 height 17
drag, startPoint x: 383, startPoint y: 308, endPoint x: 271, endPoint y: 302, distance: 113.0
click at [271, 302] on div "Loading... Leasing Desk Loading... Hallway Loading... Created by Lindsei Cornwa…" at bounding box center [357, 297] width 714 height 545
drag, startPoint x: 319, startPoint y: 194, endPoint x: 444, endPoint y: 202, distance: 125.1
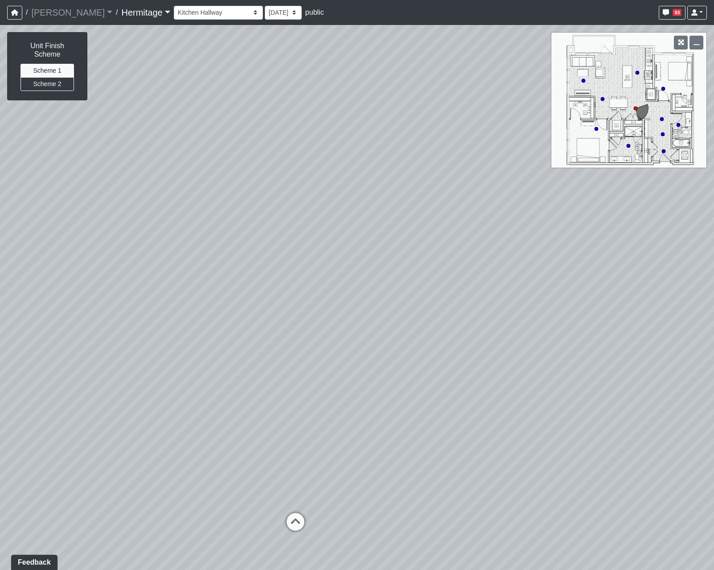
click at [444, 202] on div "Loading... Leasing Desk Loading... Hallway Loading... Created by Lindsei Cornwa…" at bounding box center [357, 297] width 714 height 545
drag, startPoint x: 383, startPoint y: 207, endPoint x: 387, endPoint y: 214, distance: 8.6
click at [387, 214] on div "Loading... Leasing Desk Loading... Hallway Loading... Created by Lindsei Cornwa…" at bounding box center [357, 297] width 714 height 545
